Goal: Complete application form

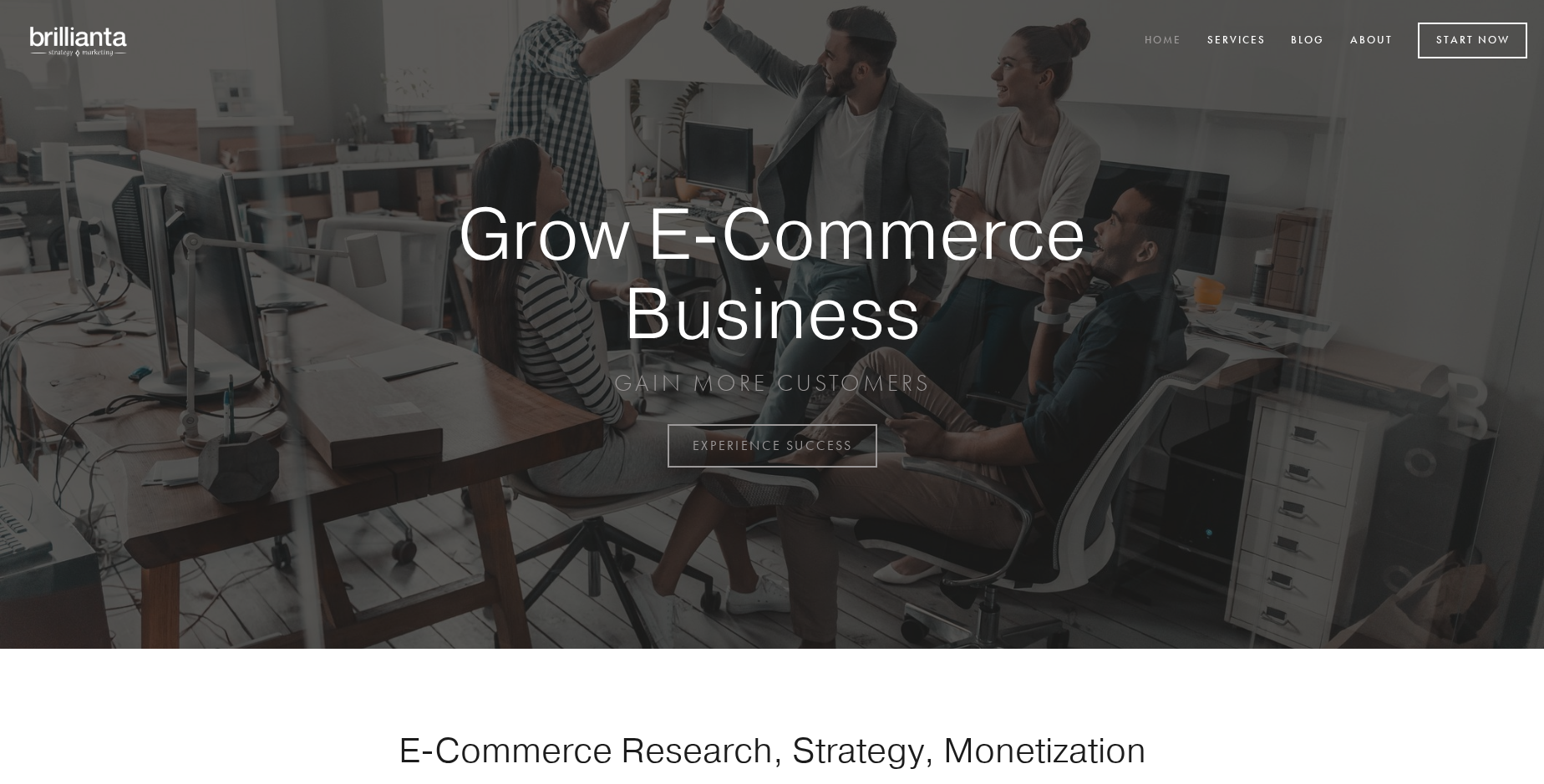
scroll to position [4378, 0]
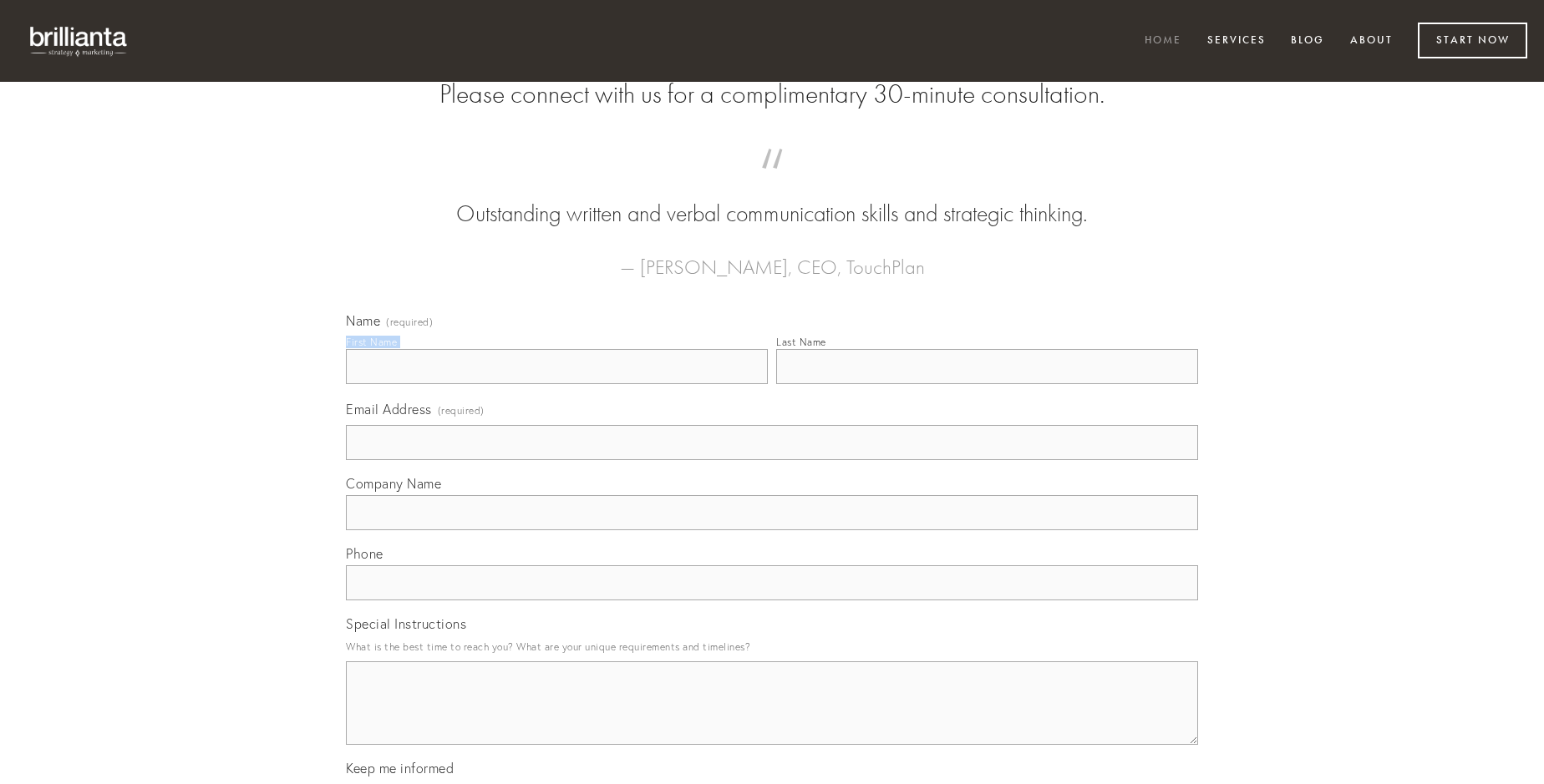
type input "[PERSON_NAME]"
click at [987, 384] on input "Last Name" at bounding box center [987, 367] width 422 height 36
type input "[PERSON_NAME]"
click at [772, 460] on input "Email Address (required)" at bounding box center [771, 443] width 852 height 36
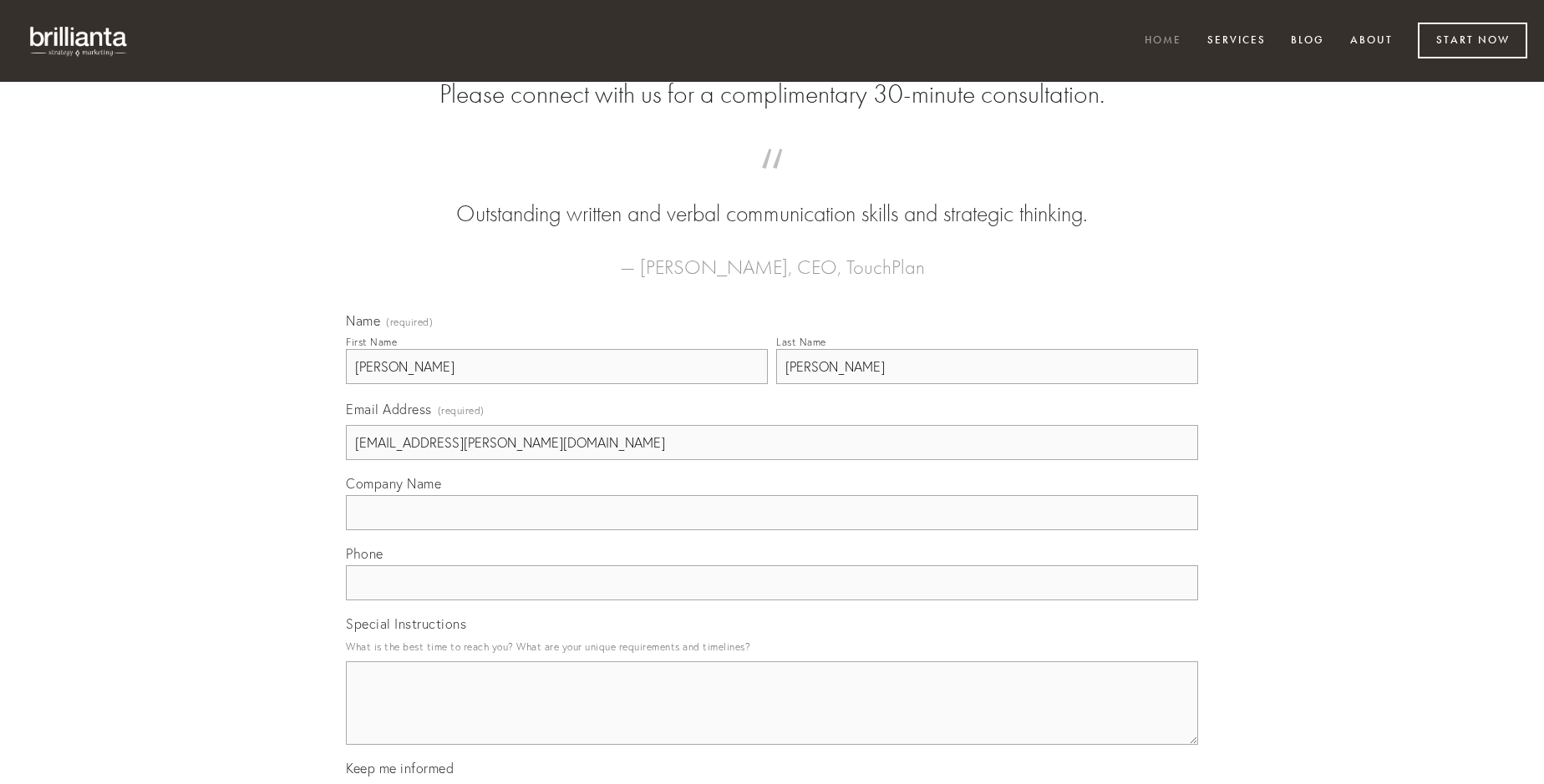
type input "[EMAIL_ADDRESS][PERSON_NAME][DOMAIN_NAME]"
click at [772, 530] on input "Company Name" at bounding box center [771, 513] width 852 height 36
type input "suppellex"
click at [772, 600] on input "text" at bounding box center [771, 583] width 852 height 36
click at [772, 718] on textarea "Special Instructions" at bounding box center [771, 703] width 852 height 83
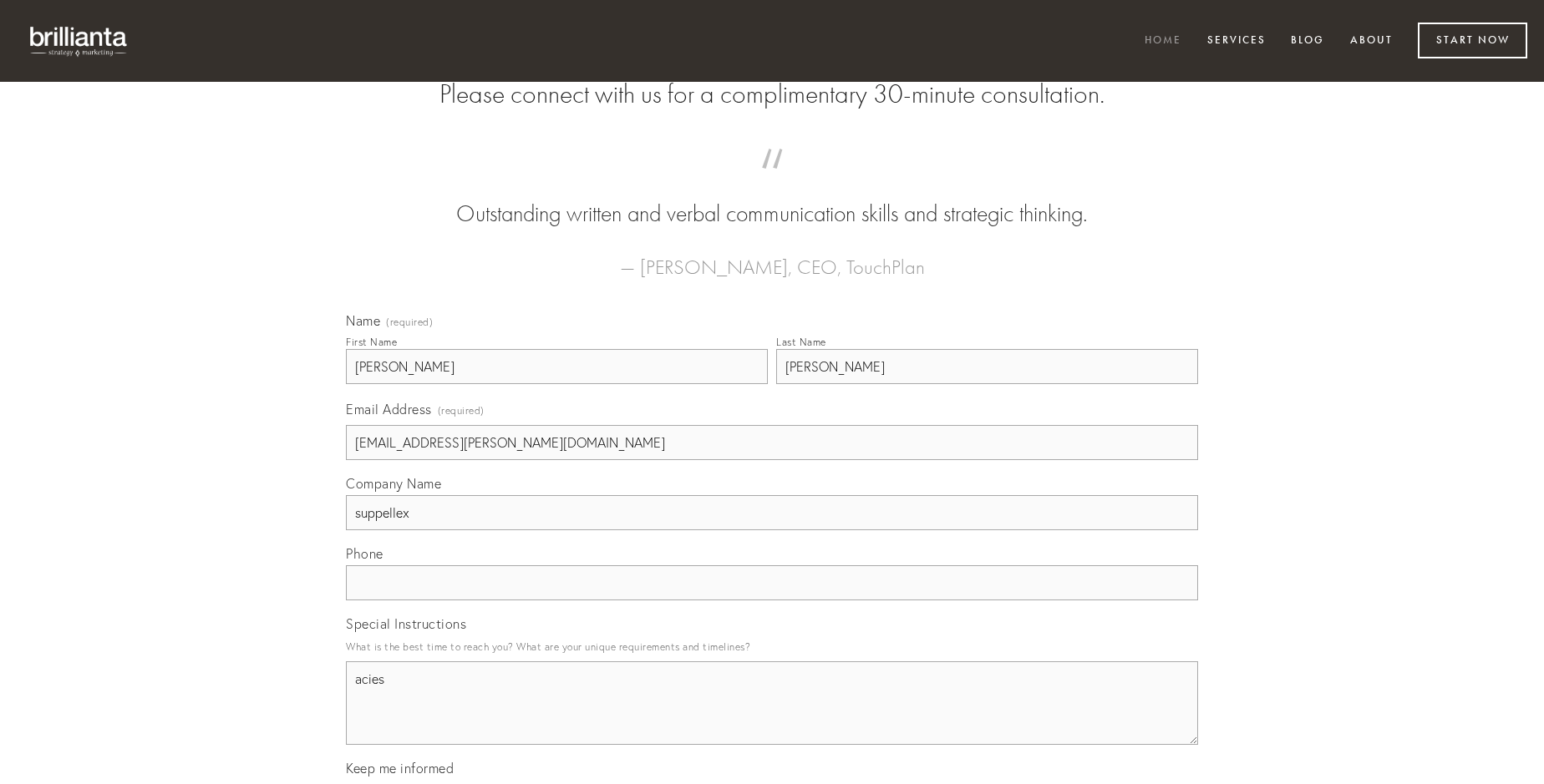
type textarea "acies"
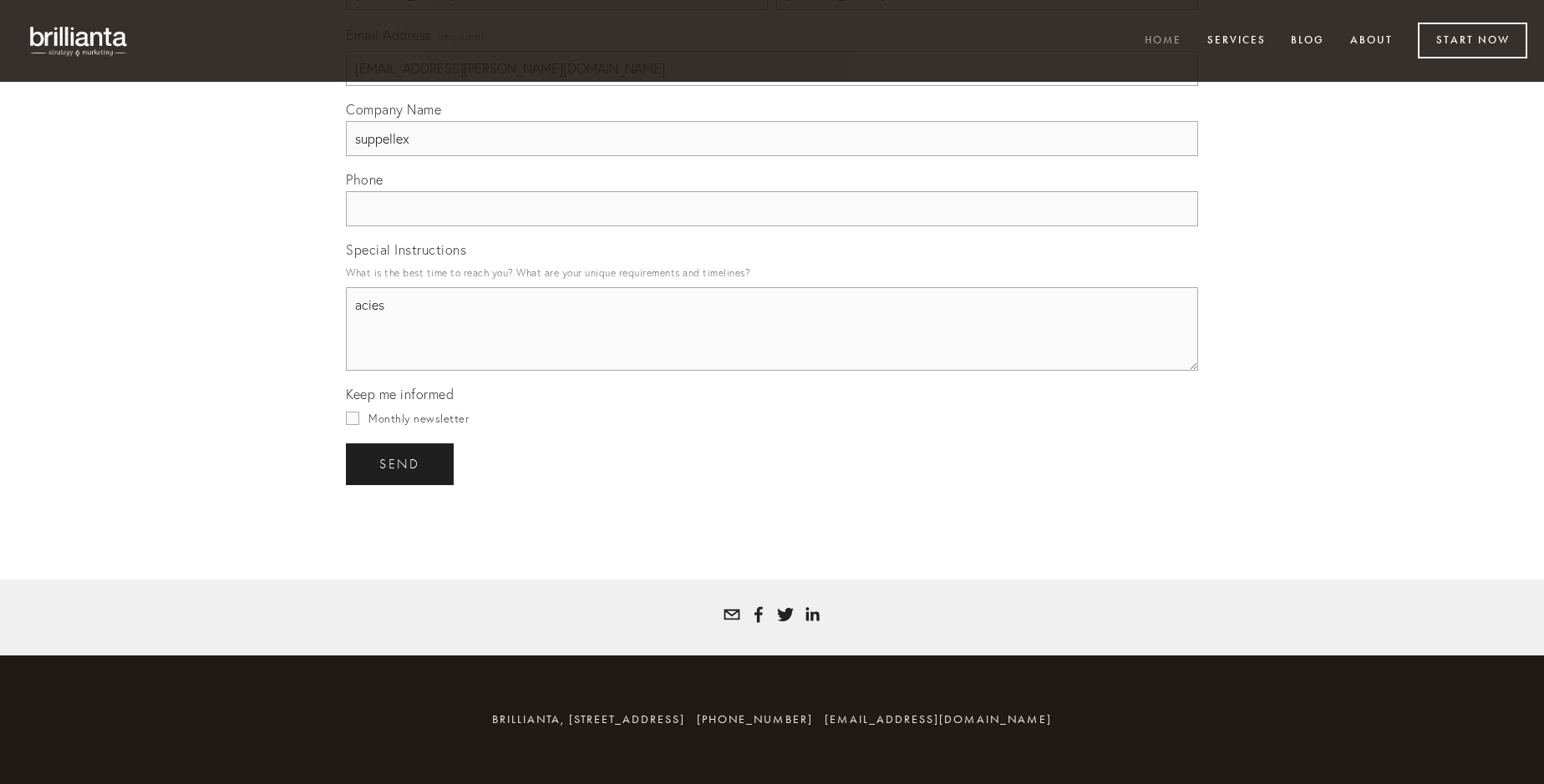
click at [401, 463] on span "send" at bounding box center [400, 464] width 41 height 15
